Goal: Download file/media

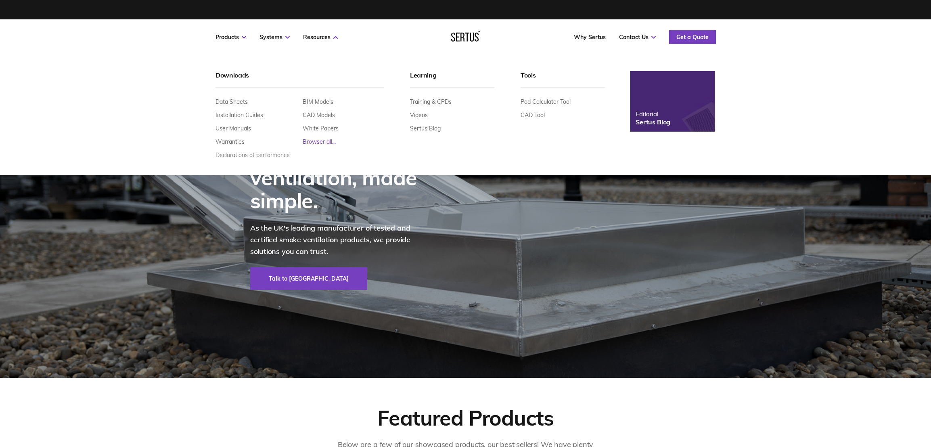
click at [251, 153] on link "Declarations of performance" at bounding box center [252, 154] width 74 height 7
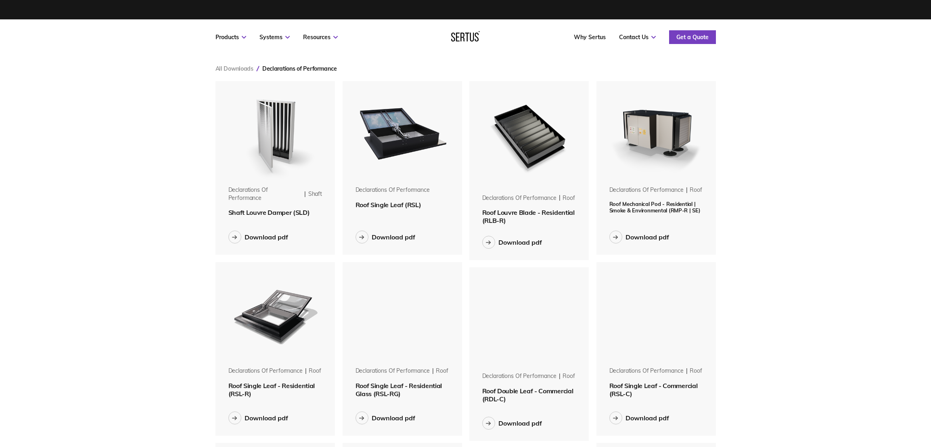
scroll to position [742, 513]
